Goal: Book appointment/travel/reservation

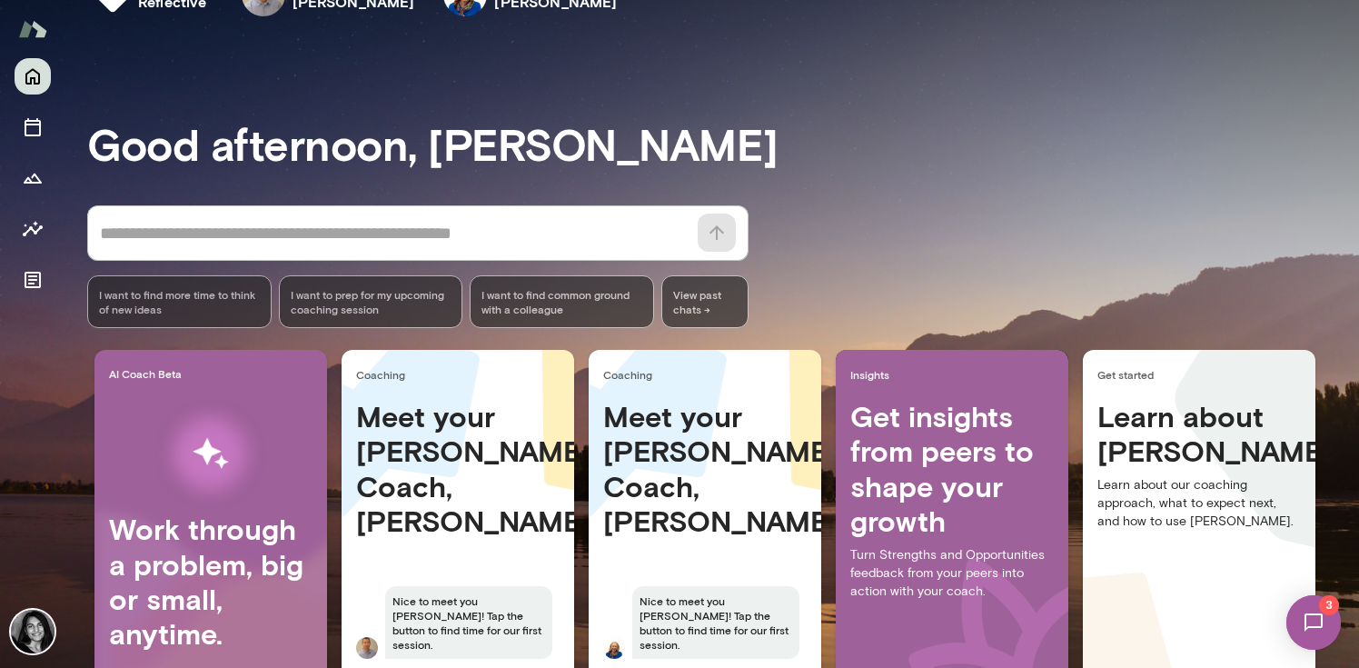
scroll to position [151, 0]
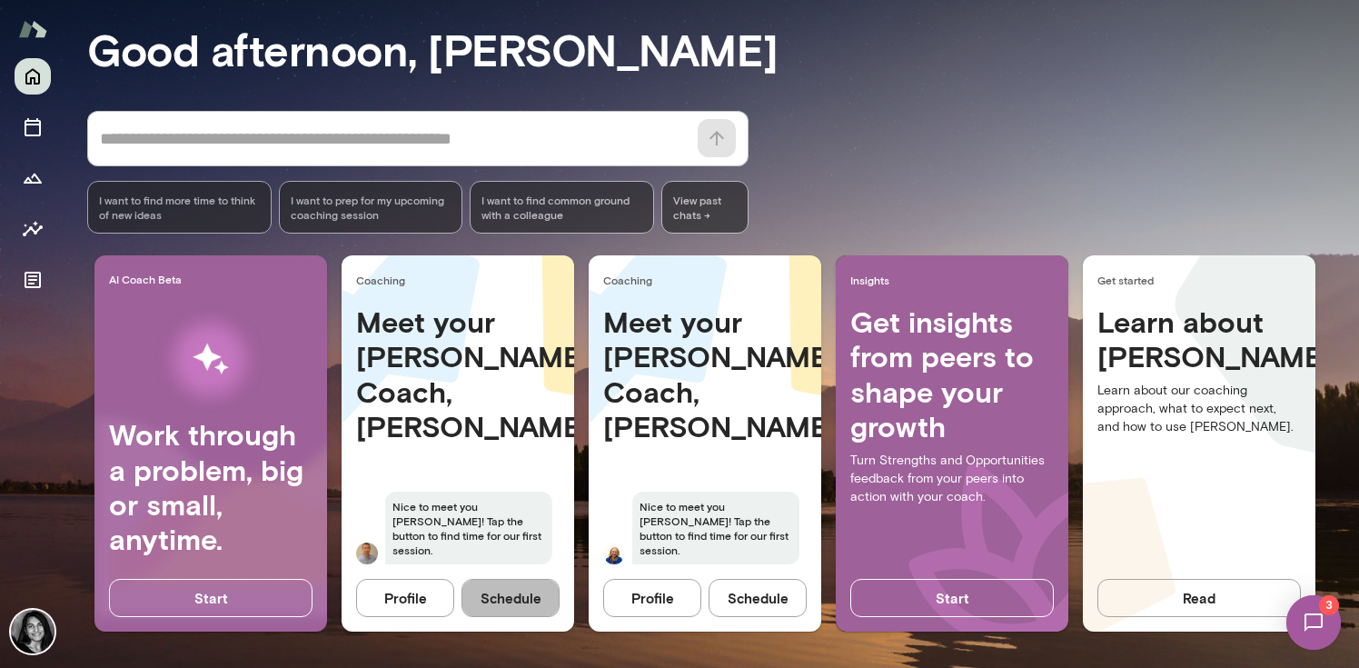
click at [511, 601] on button "Schedule" at bounding box center [511, 598] width 98 height 38
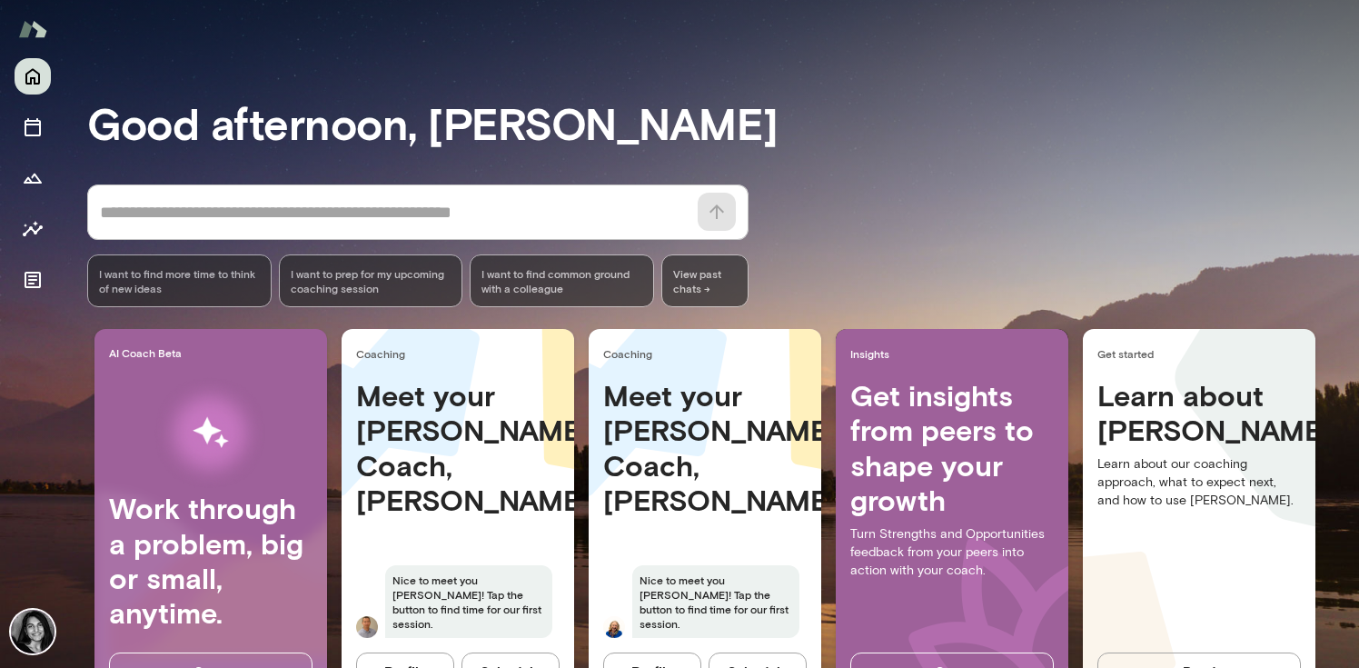
scroll to position [151, 0]
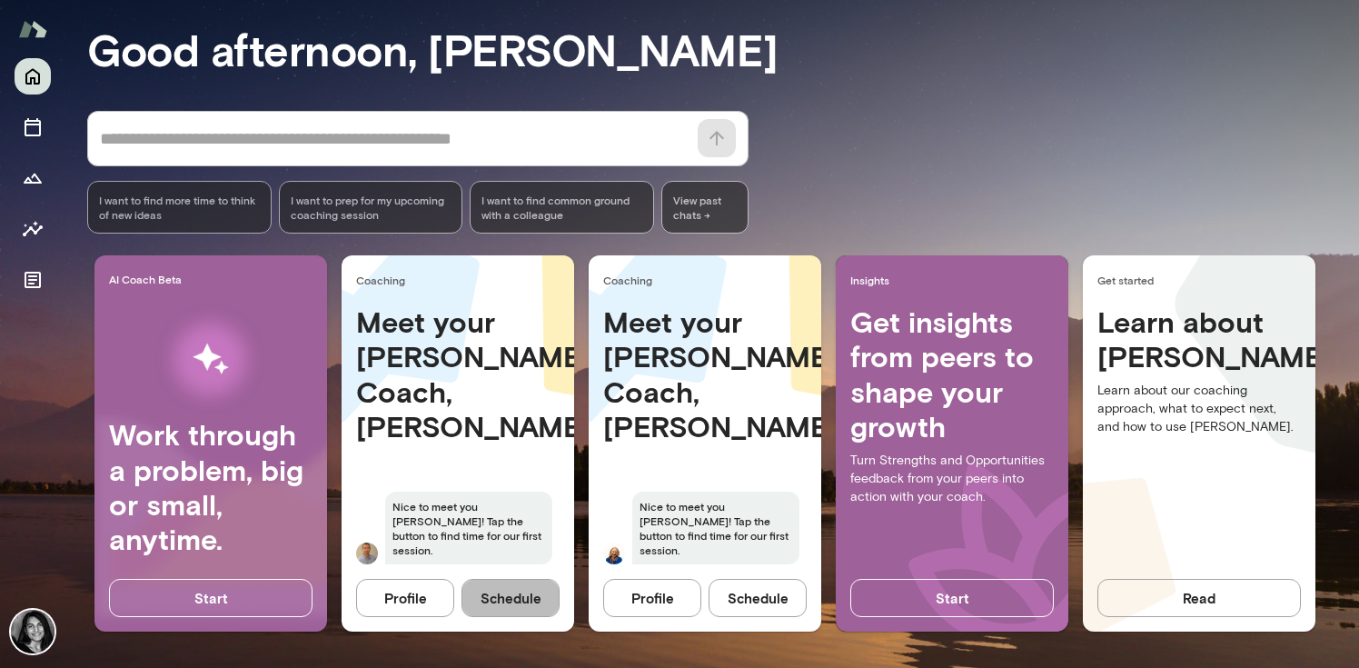
click at [521, 597] on button "Schedule" at bounding box center [511, 598] width 98 height 38
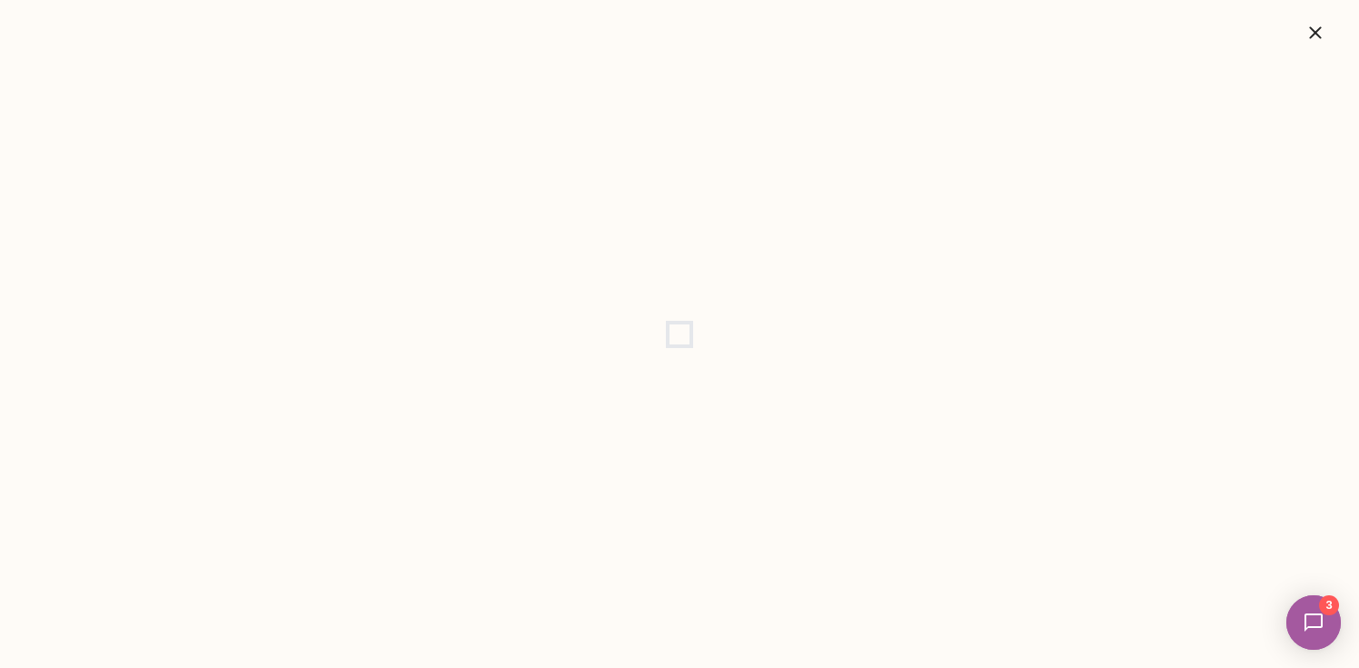
scroll to position [0, 0]
